Goal: Book appointment/travel/reservation

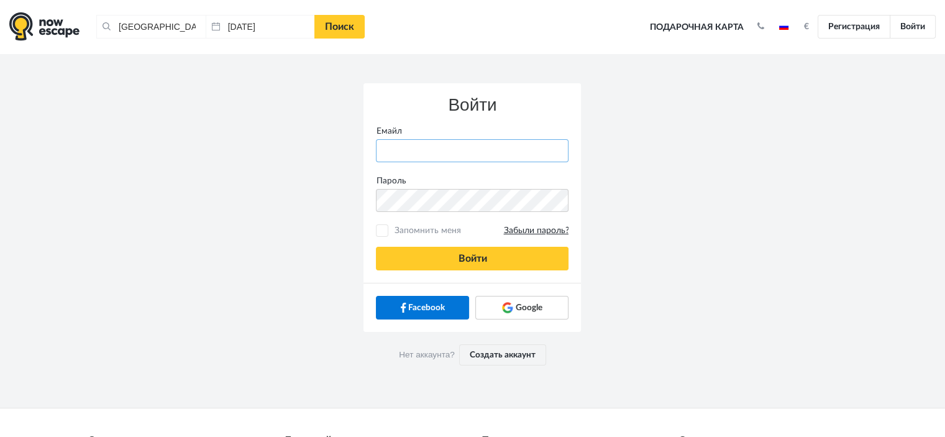
type input "[PERSON_NAME][EMAIL_ADDRESS][DOMAIN_NAME]"
click at [440, 283] on div "Facebook Google" at bounding box center [471, 307] width 217 height 49
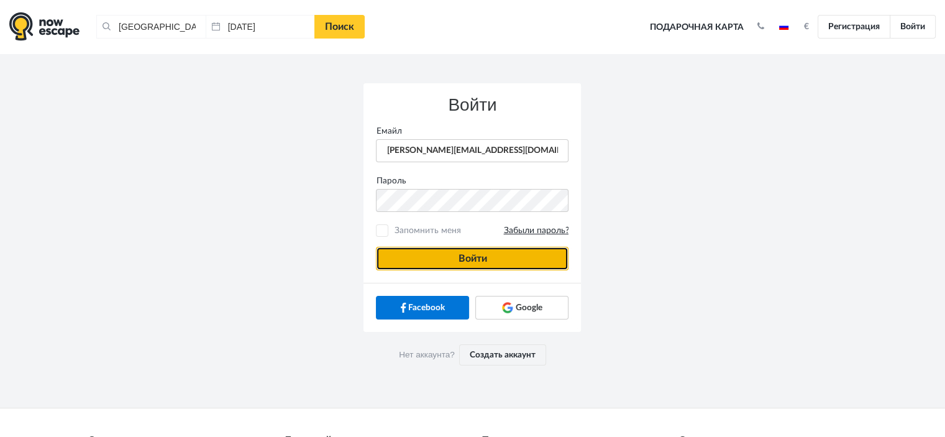
click at [446, 259] on button "Войти" at bounding box center [472, 259] width 193 height 24
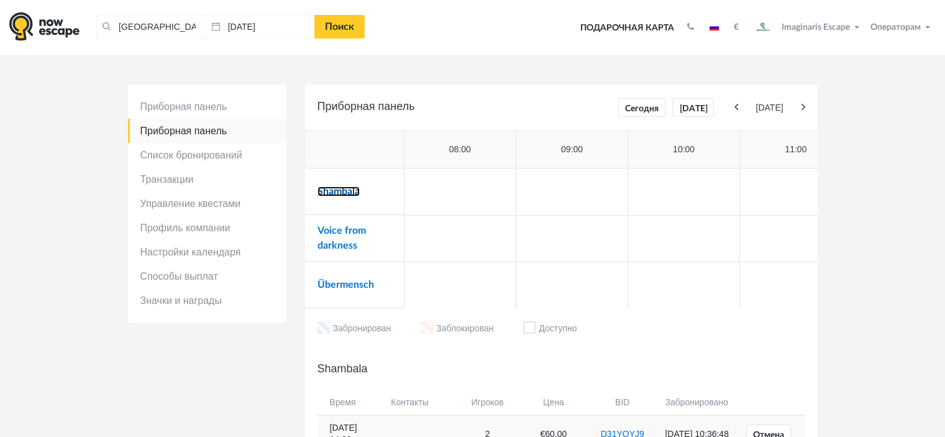
click at [322, 194] on link "Shambala" at bounding box center [338, 191] width 42 height 10
click at [321, 237] on td "Voice from darkness" at bounding box center [354, 238] width 99 height 47
click at [326, 233] on link "Voice from darkness" at bounding box center [341, 238] width 48 height 25
click at [345, 280] on link "Übermensch" at bounding box center [345, 285] width 57 height 10
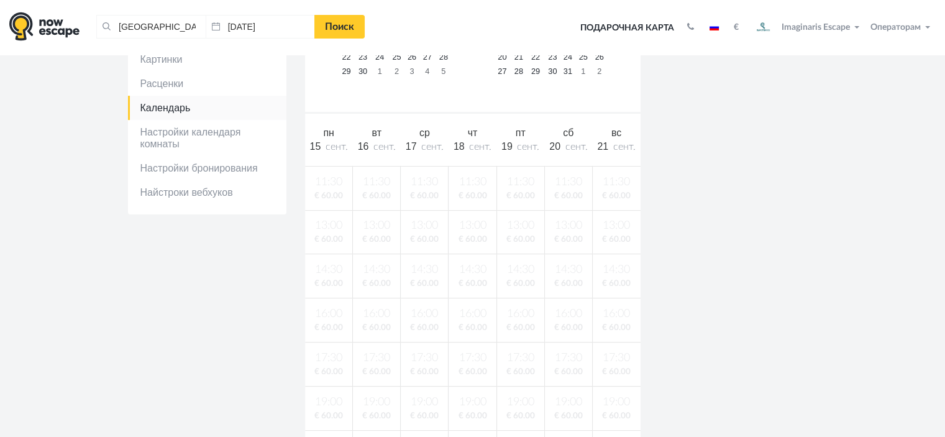
scroll to position [186, 0]
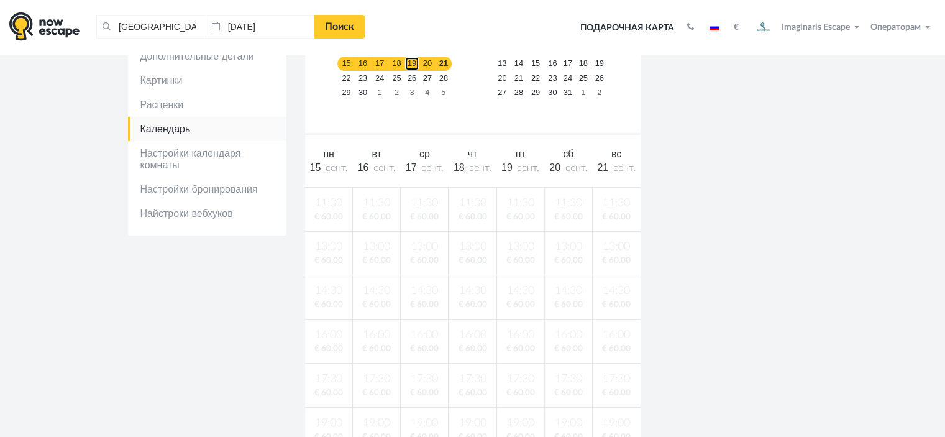
click at [406, 67] on link "19" at bounding box center [411, 64] width 15 height 14
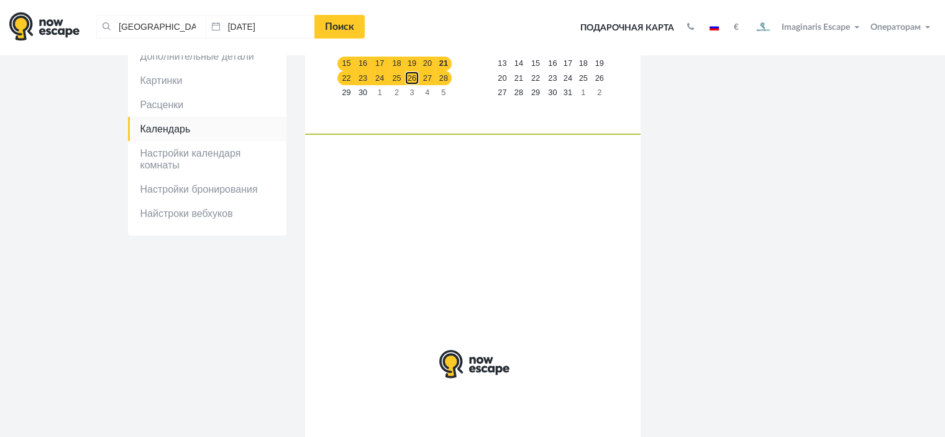
click at [407, 76] on link "26" at bounding box center [411, 78] width 15 height 14
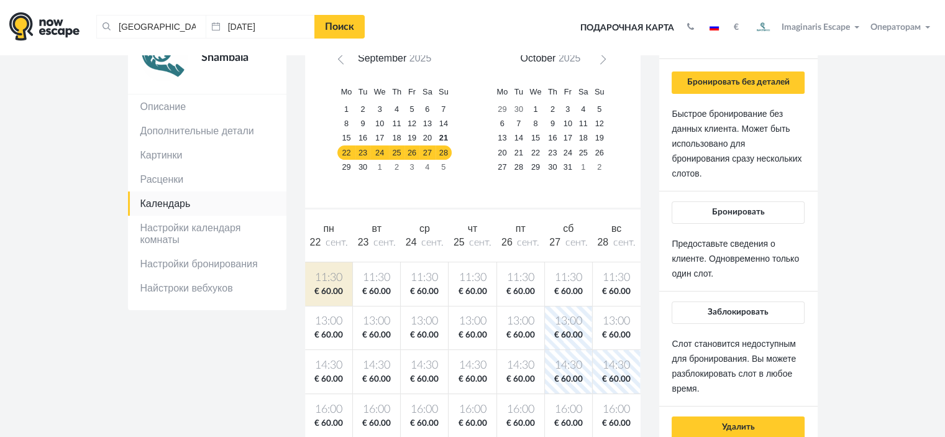
scroll to position [0, 0]
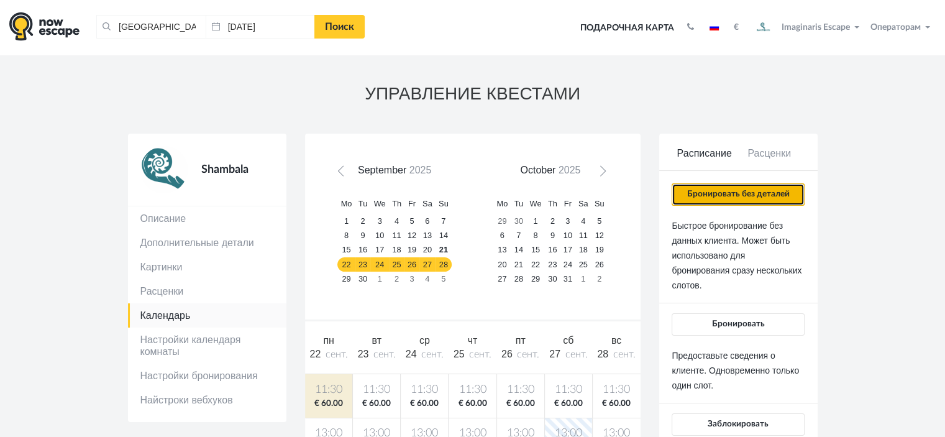
click at [729, 202] on button "Бронировать без деталей" at bounding box center [738, 194] width 132 height 22
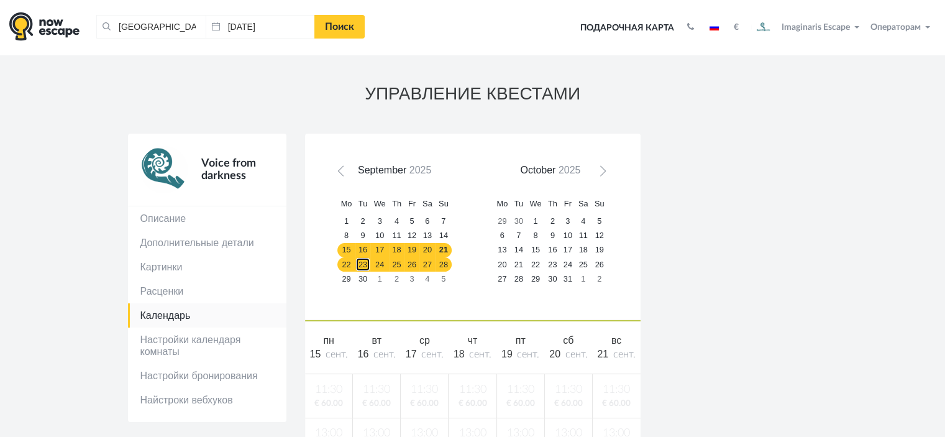
click at [364, 265] on link "23" at bounding box center [363, 264] width 16 height 14
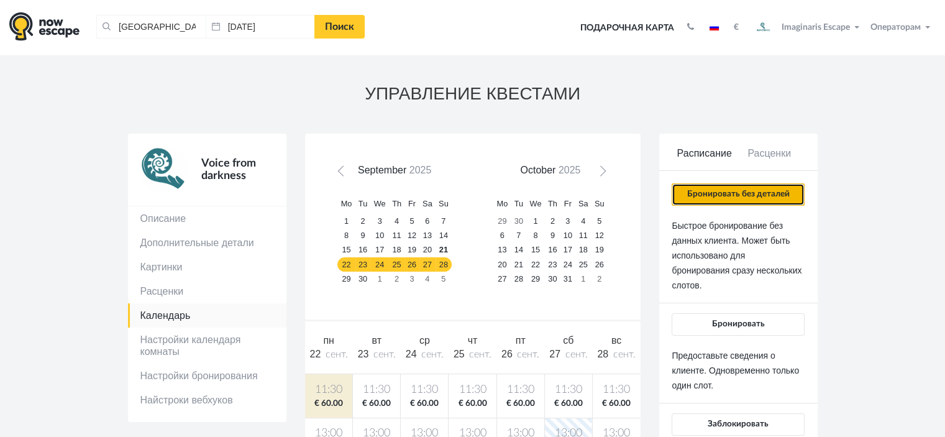
click at [769, 186] on button "Бронировать без деталей" at bounding box center [738, 194] width 132 height 22
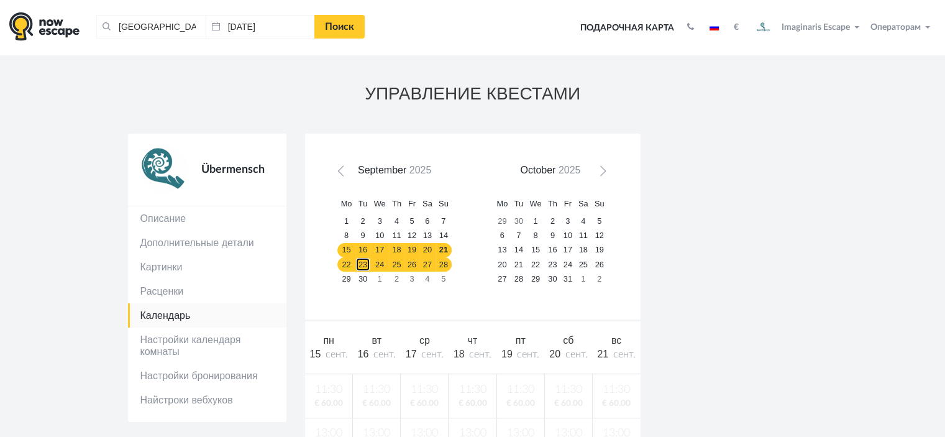
click at [363, 261] on link "23" at bounding box center [363, 264] width 16 height 14
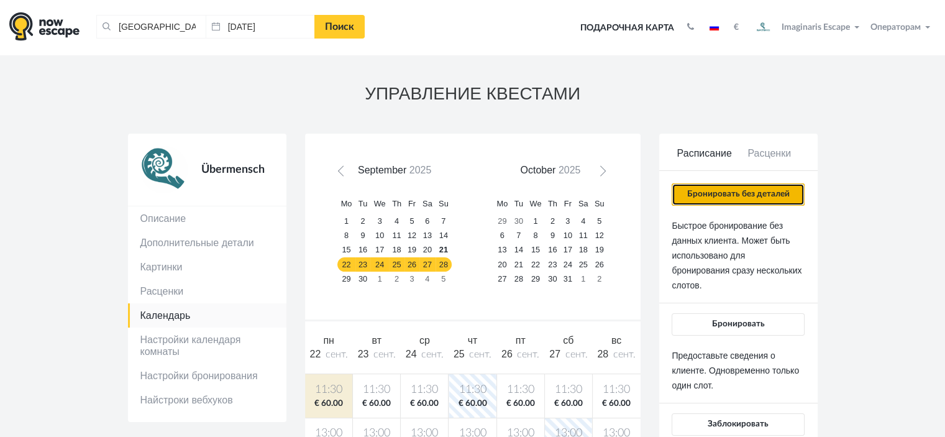
click at [703, 184] on button "Бронировать без деталей" at bounding box center [738, 194] width 132 height 22
